Goal: Transaction & Acquisition: Purchase product/service

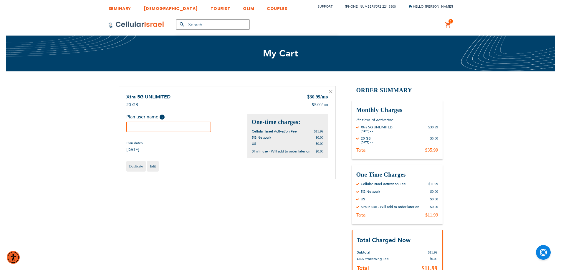
click at [179, 121] on div "Plan user name Help Please fill in the students name. If plan user is not a stu…" at bounding box center [168, 123] width 85 height 18
click at [180, 126] on input "text" at bounding box center [168, 127] width 85 height 10
paste input "Aylee"
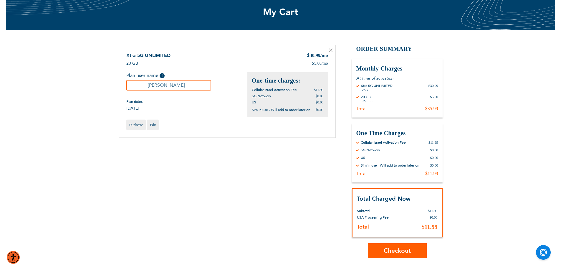
scroll to position [88, 0]
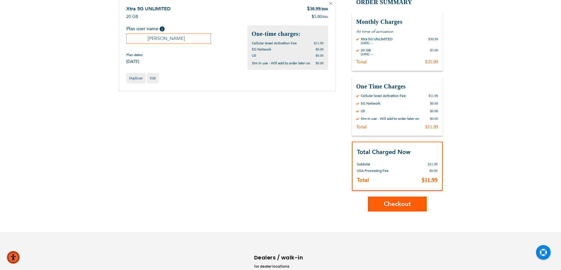
type input "Aylee"
click at [384, 205] on span "Checkout" at bounding box center [397, 204] width 27 height 9
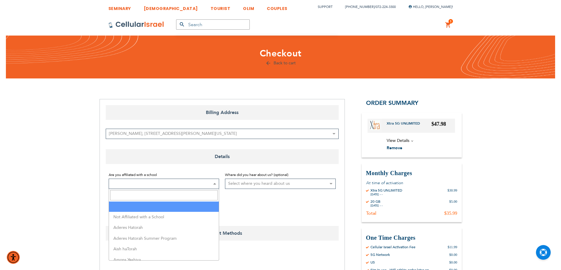
click at [204, 186] on span at bounding box center [164, 184] width 111 height 10
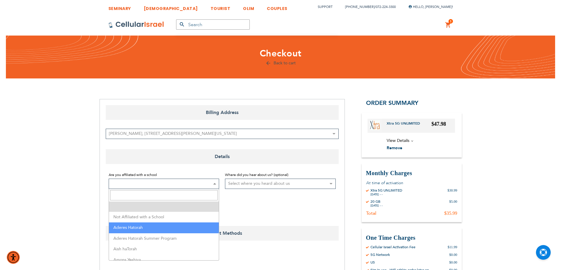
select select "2"
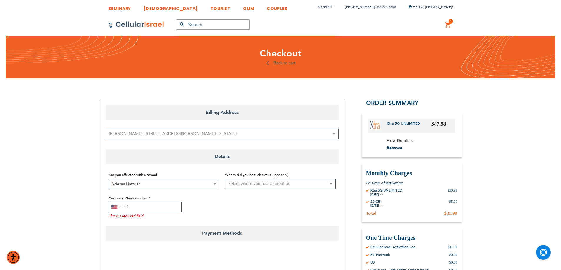
click at [157, 210] on input "Customer Phonenumber" at bounding box center [145, 207] width 73 height 10
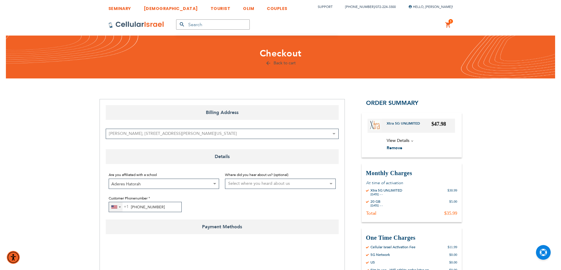
type input "[PHONE_NUMBER]"
click at [110, 208] on div "[GEOGRAPHIC_DATA] +1" at bounding box center [116, 207] width 14 height 10
type input "972"
click at [161, 229] on li "Israel +972" at bounding box center [144, 230] width 70 height 12
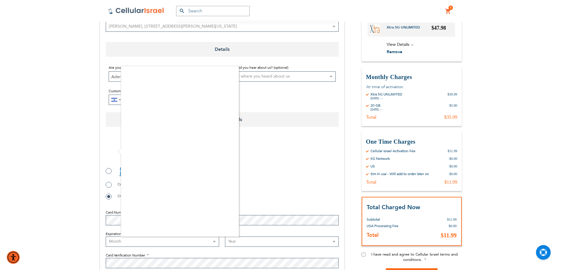
scroll to position [118, 0]
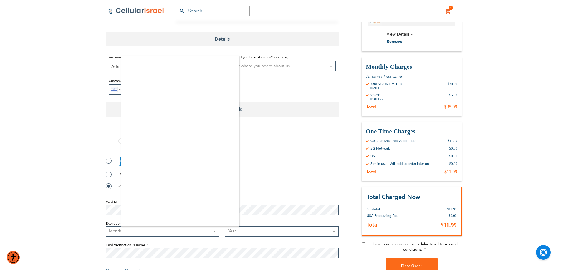
checkbox input "true"
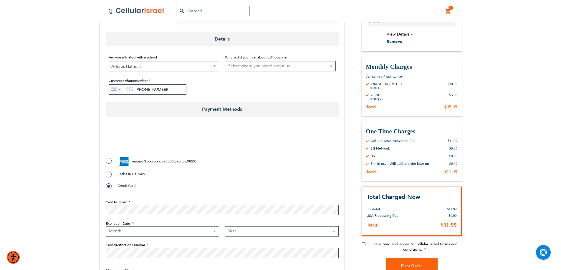
click at [104, 163] on div "Billing Address Billing Address [PERSON_NAME], [STREET_ADDRESS][PERSON_NAME][US…" at bounding box center [221, 130] width 245 height 299
click at [108, 161] on label "ending 3xxxxxxxxxxx3003 ( expires : 0829 )" at bounding box center [151, 161] width 90 height 9
radio input "true"
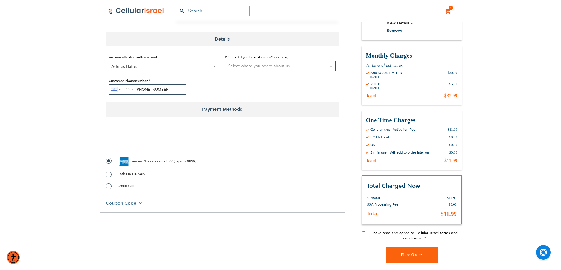
click at [363, 233] on input "I have read and agree to Cellular Israel terms and conditions." at bounding box center [363, 234] width 4 height 4
checkbox input "true"
click at [409, 254] on span "Place Order" at bounding box center [411, 255] width 21 height 4
